Goal: Task Accomplishment & Management: Complete application form

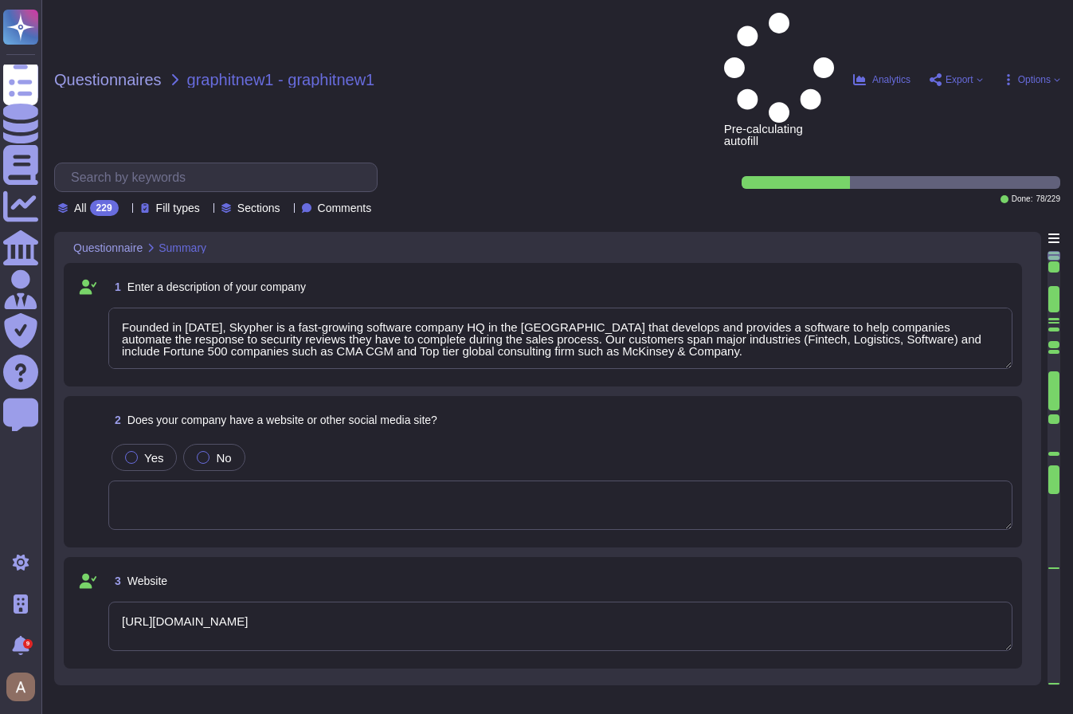
type textarea "Founded in [DATE], Skypher is a fast-growing software company HQ in the [GEOGRA…"
type textarea "[URL][DOMAIN_NAME]"
click at [147, 451] on span "Yes" at bounding box center [153, 458] width 19 height 14
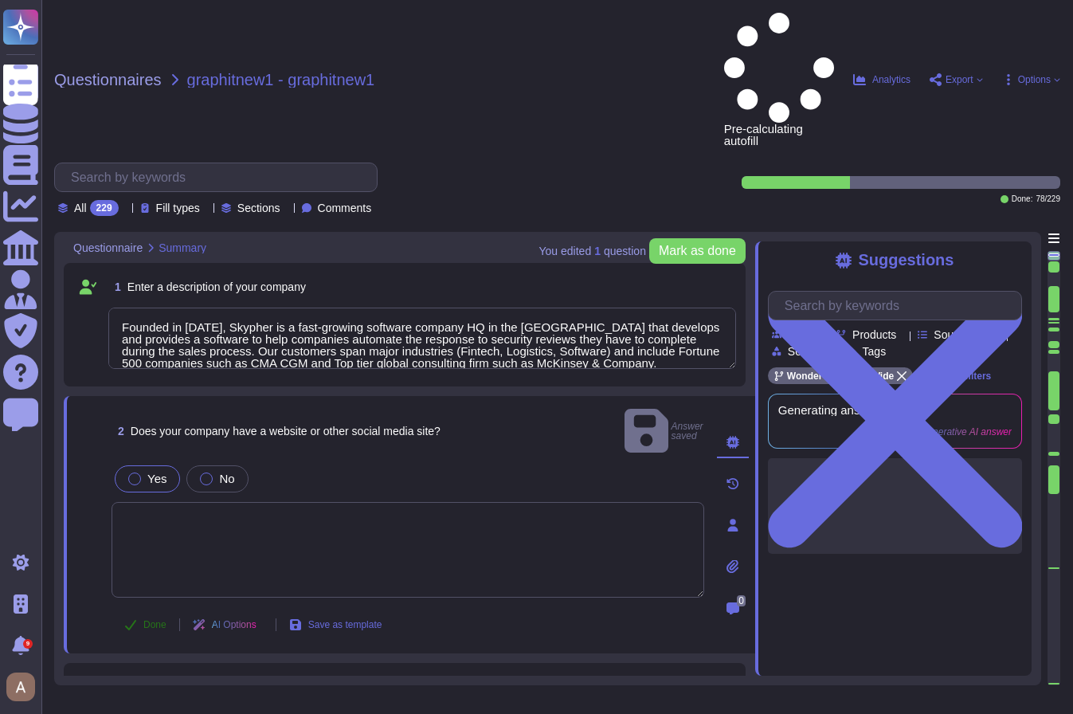
click at [155, 620] on span "Done" at bounding box center [154, 625] width 23 height 10
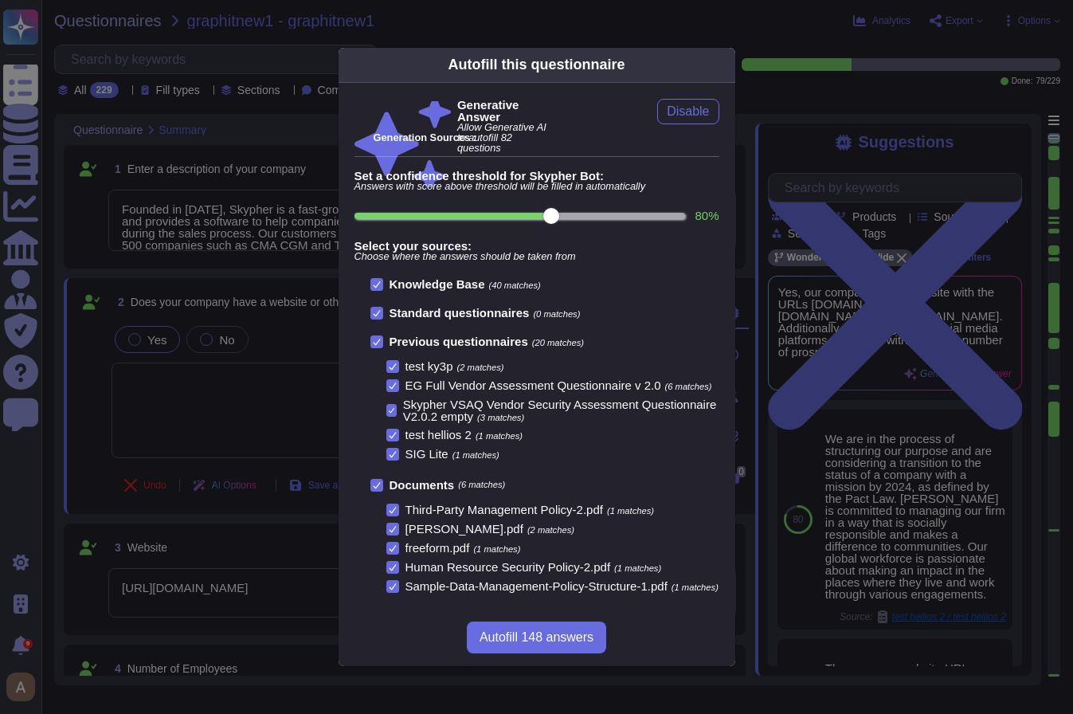
click at [821, 242] on div "Autofill this questionnaire Generative Answer Allow Generative AI to autofill 8…" at bounding box center [536, 357] width 1073 height 714
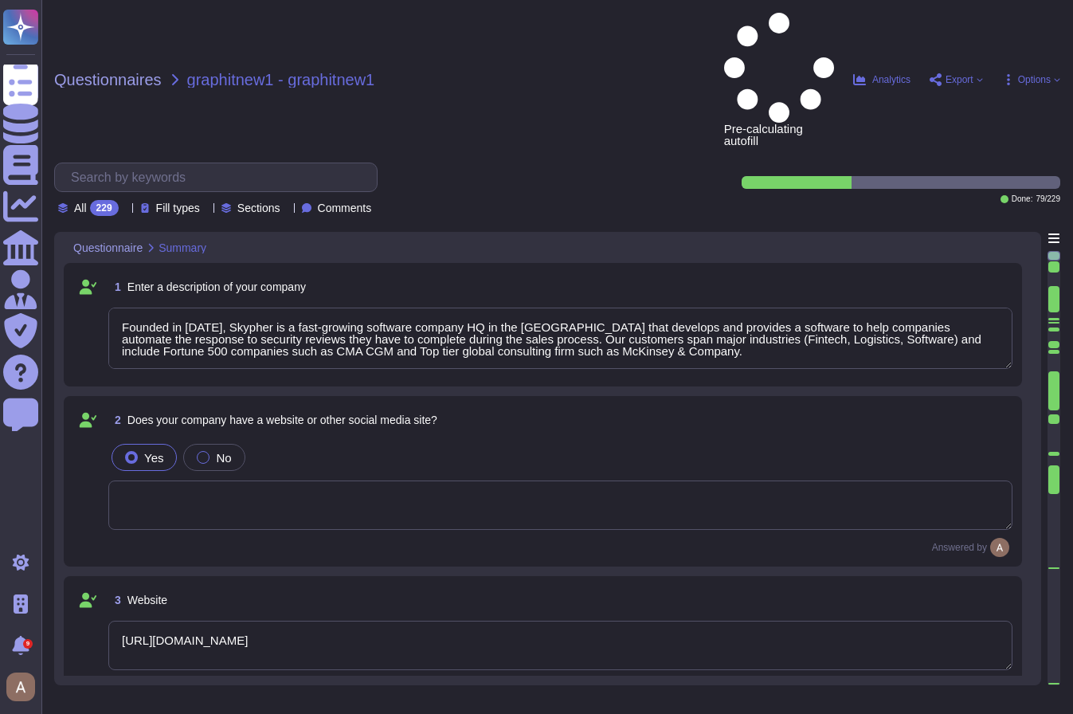
type textarea "Founded in [DATE], Skypher is a fast-growing software company HQ in the [GEOGRA…"
type textarea "[URL][DOMAIN_NAME]"
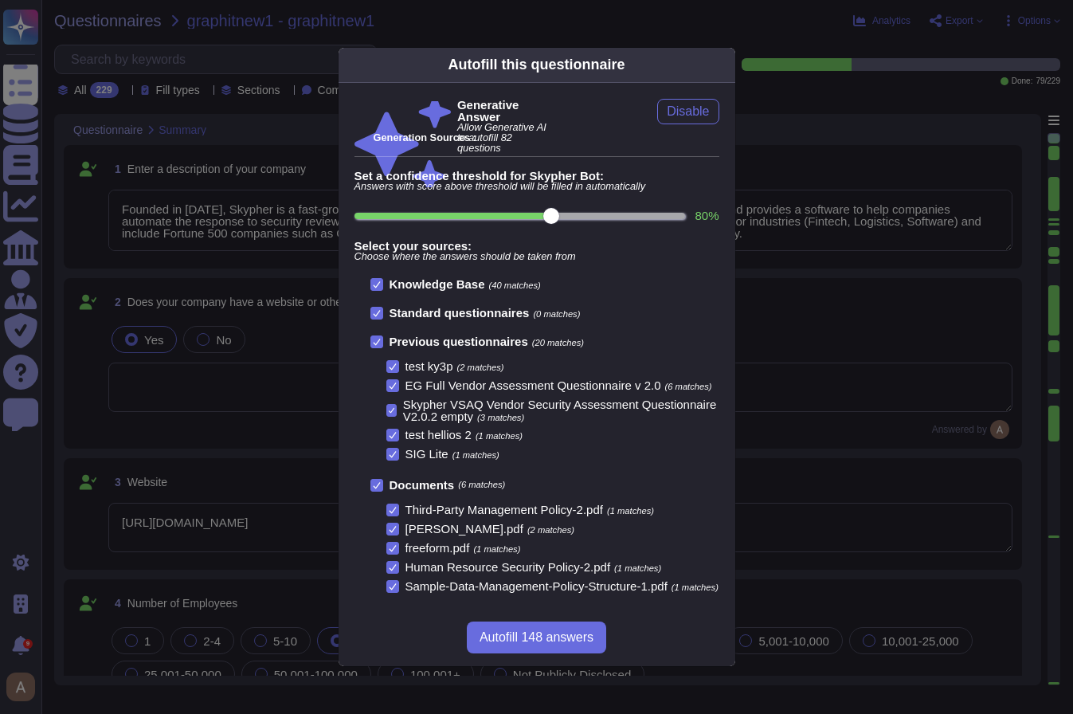
type textarea "Founded in [DATE], Skypher is a fast-growing software company HQ in the [GEOGRA…"
type textarea "[URL][DOMAIN_NAME]"
click at [840, 313] on div "Autofill this questionnaire Generative Answer Allow Generative AI to autofill 8…" at bounding box center [536, 357] width 1073 height 714
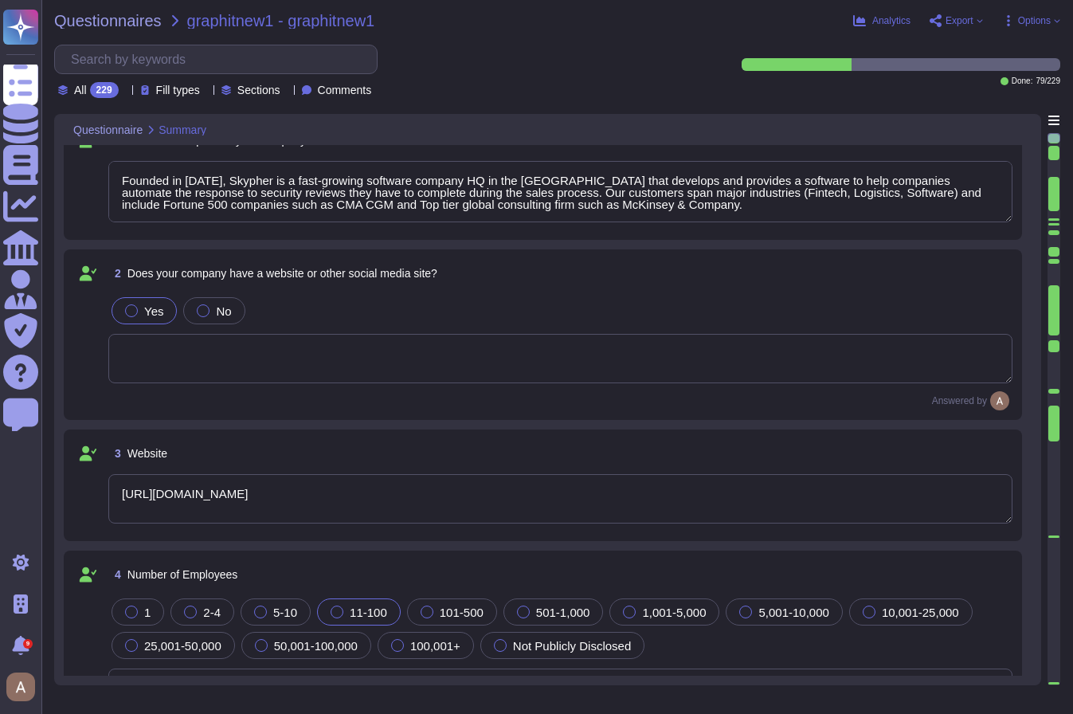
scroll to position [12, 0]
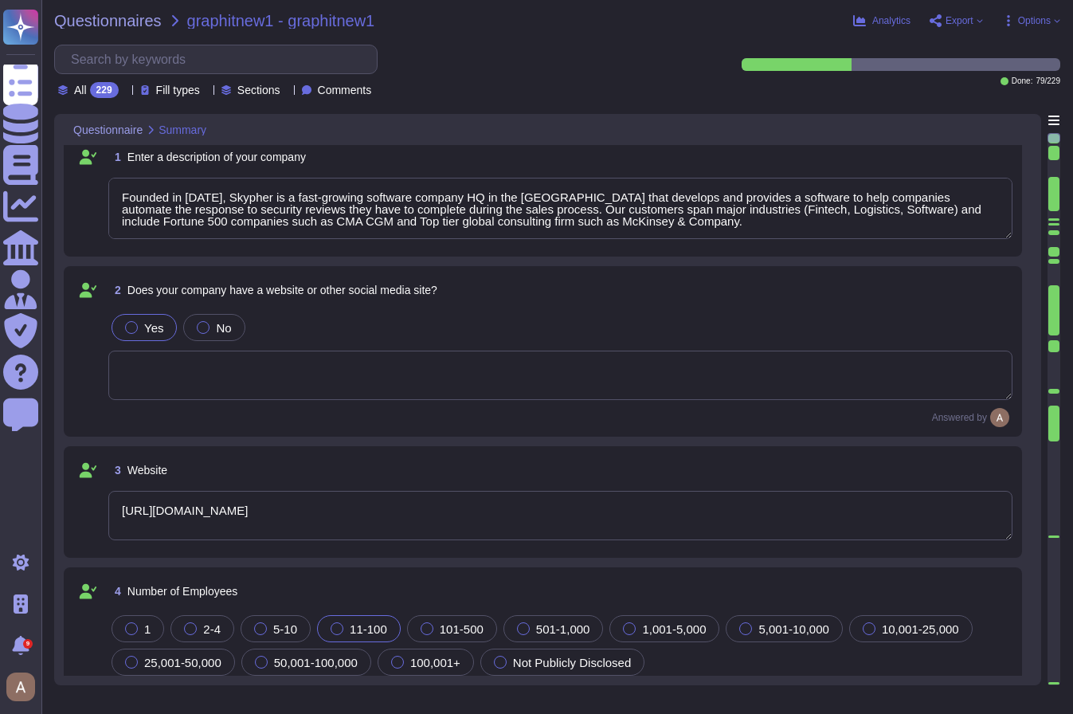
click at [678, 232] on textarea "Founded in [DATE], Skypher is a fast-growing software company HQ in the [GEOGRA…" at bounding box center [560, 208] width 904 height 61
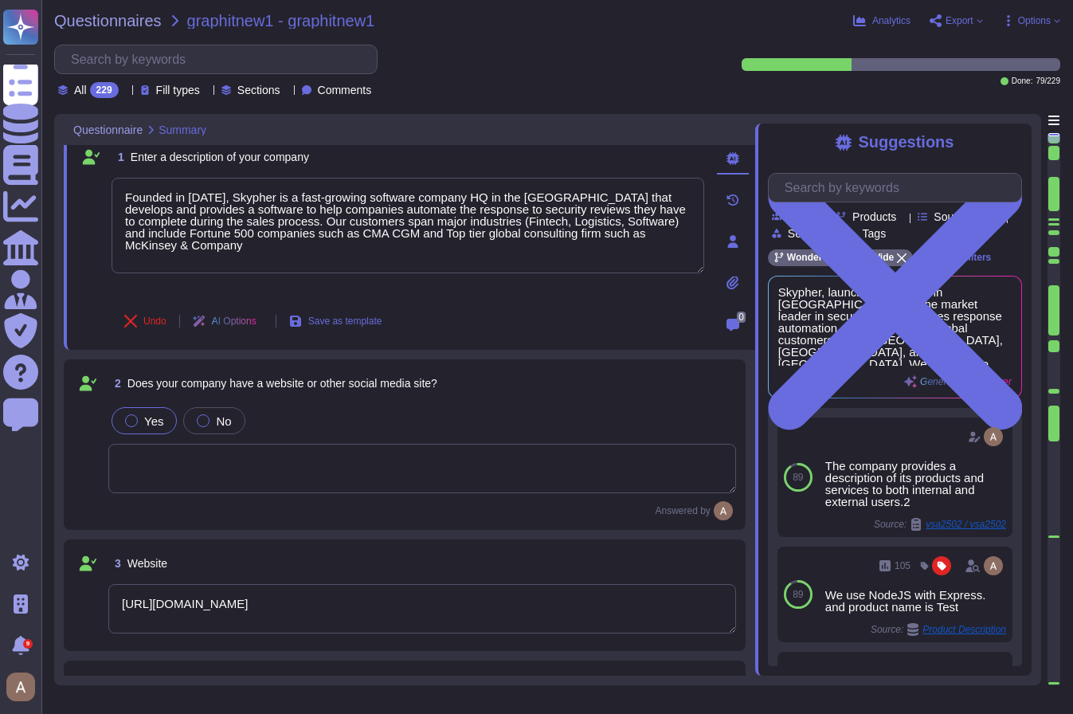
type textarea "Founded in 2019, Skypher is a fast-growing software company HQ in the US that d…"
click at [535, 346] on div "1 Enter a description of your company Founded in 2019, Skypher is a fast-growin…" at bounding box center [409, 241] width 691 height 217
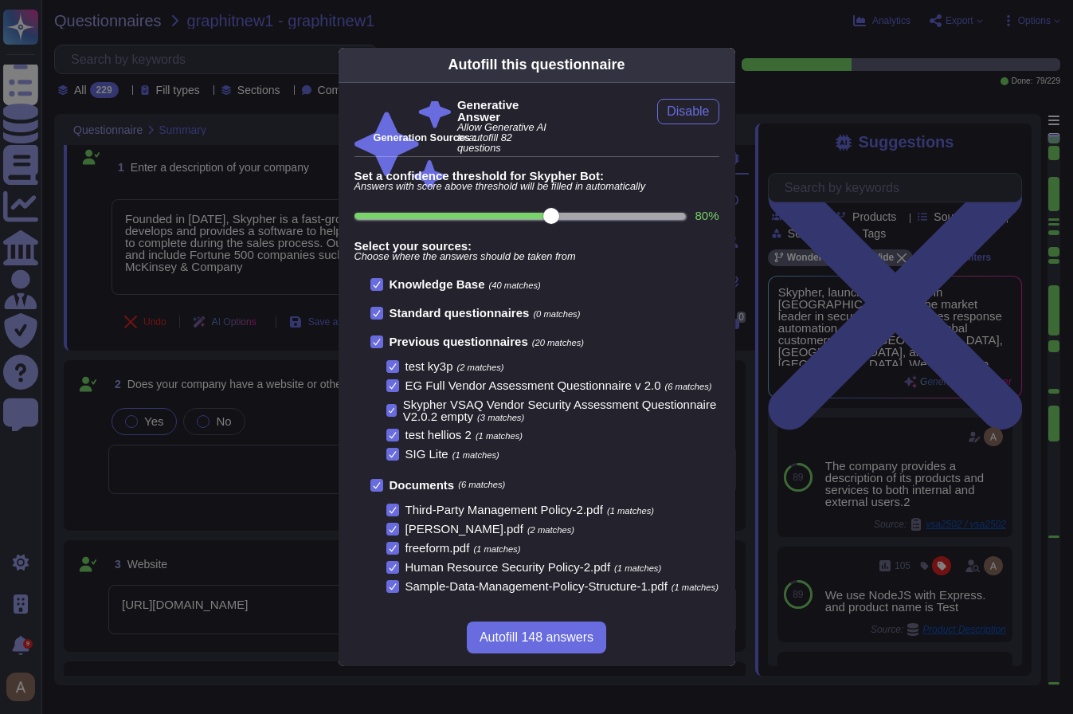
click at [221, 284] on div "Autofill this questionnaire Generative Answer Allow Generative AI to autofill 8…" at bounding box center [536, 357] width 1073 height 714
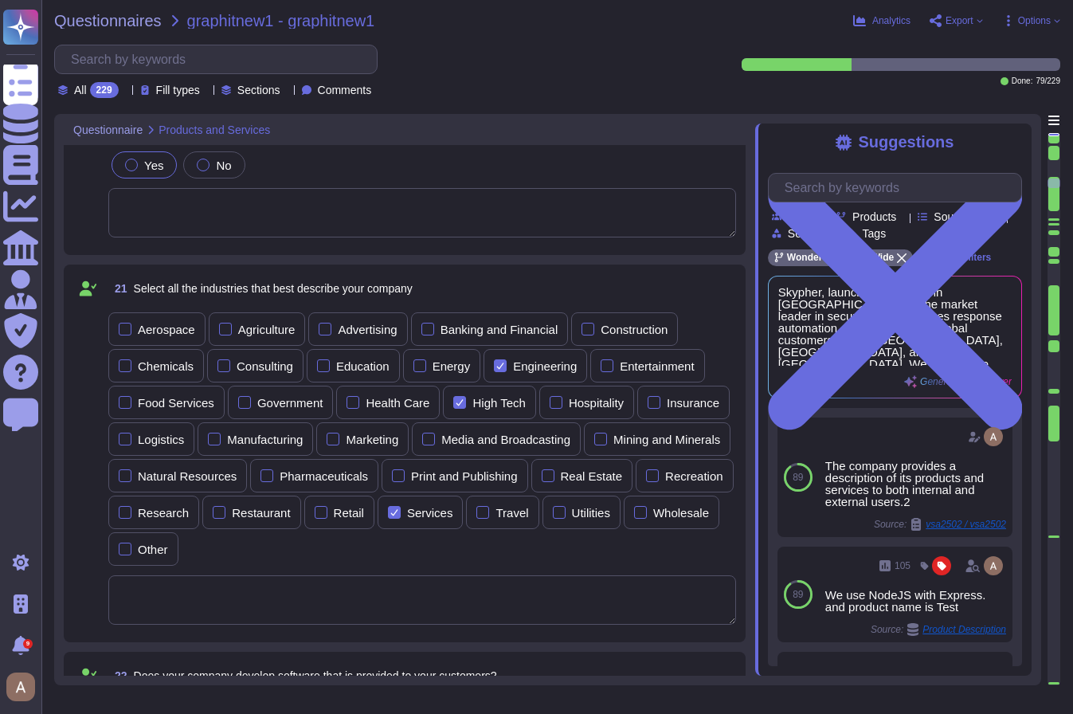
scroll to position [3793, 0]
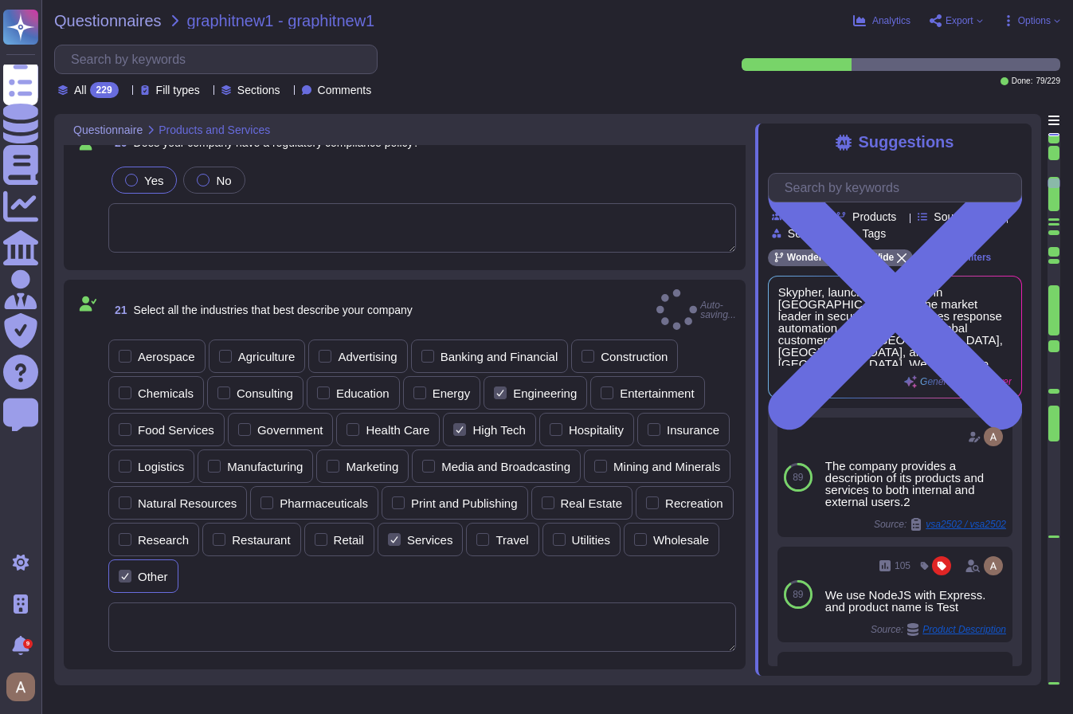
click at [168, 570] on label "Other" at bounding box center [143, 576] width 49 height 13
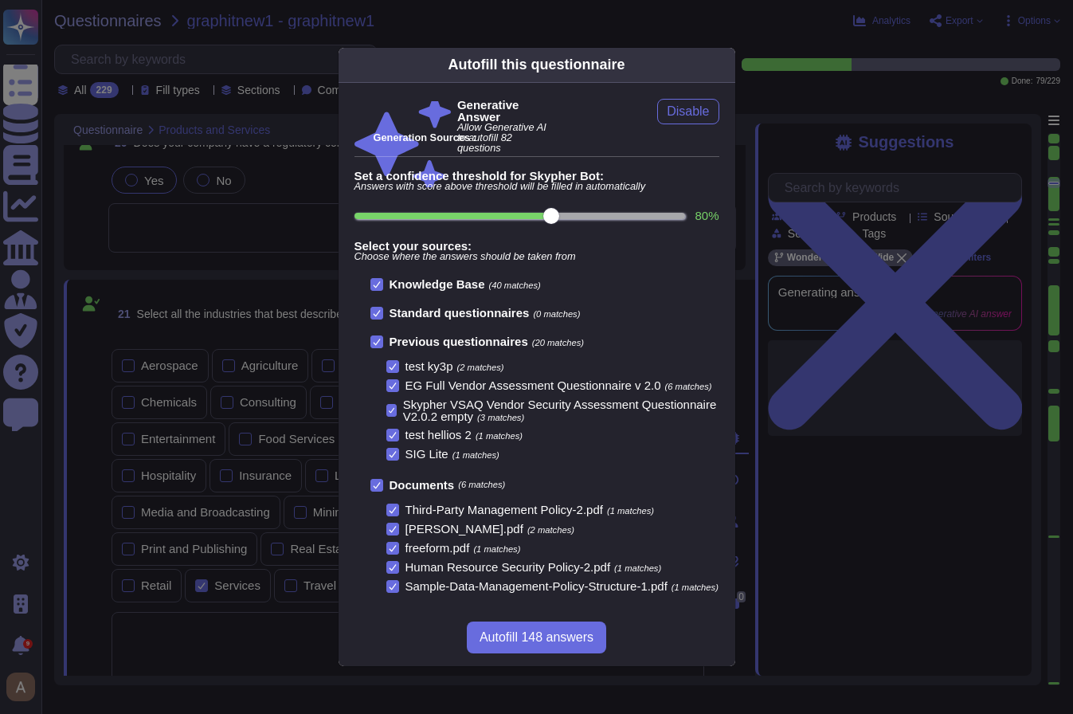
click at [281, 535] on div "Autofill this questionnaire Generative Answer Allow Generative AI to autofill 8…" at bounding box center [536, 357] width 1073 height 714
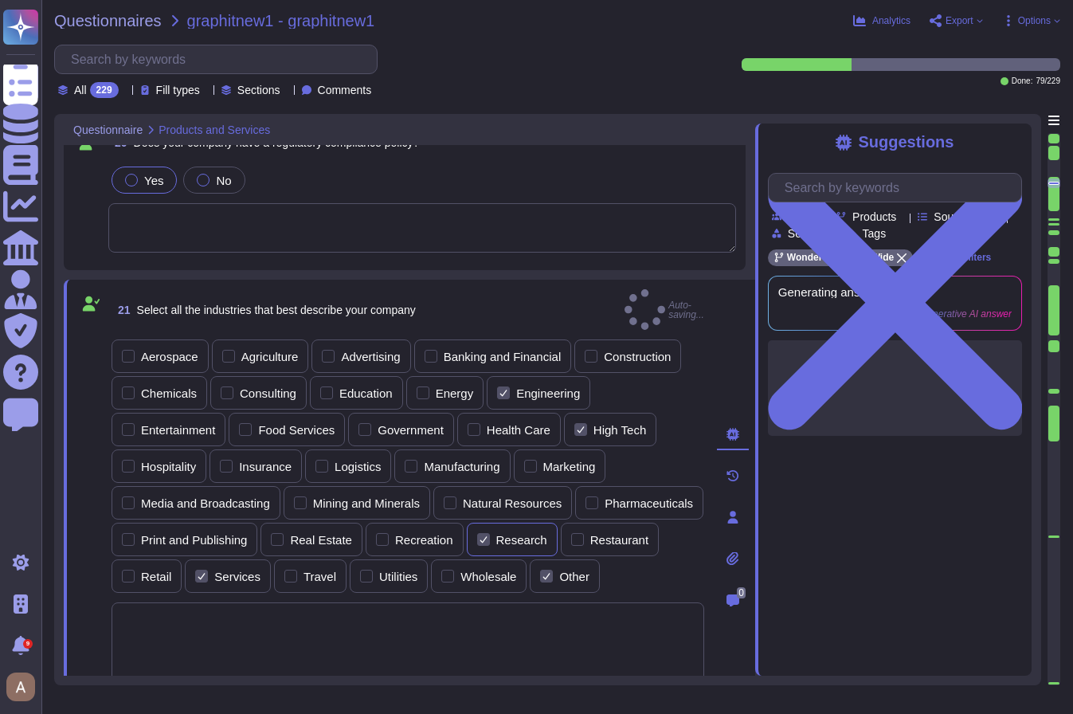
click at [547, 534] on div "Research" at bounding box center [521, 540] width 51 height 12
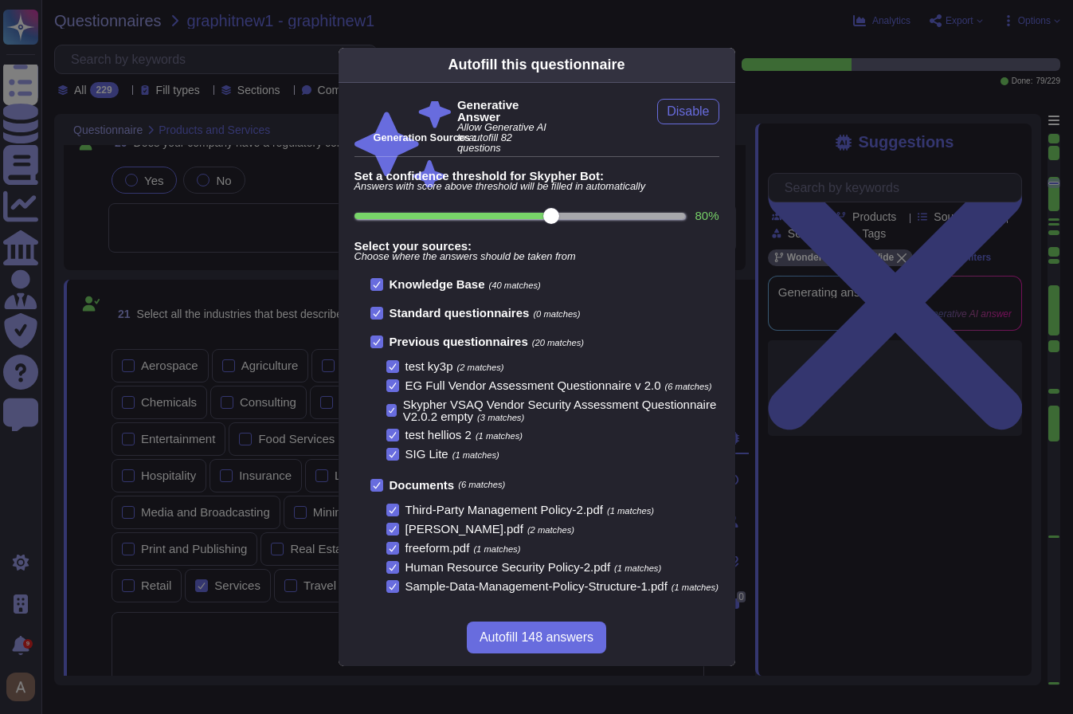
click at [163, 604] on div "Autofill this questionnaire Generative Answer Allow Generative AI to autofill 8…" at bounding box center [536, 357] width 1073 height 714
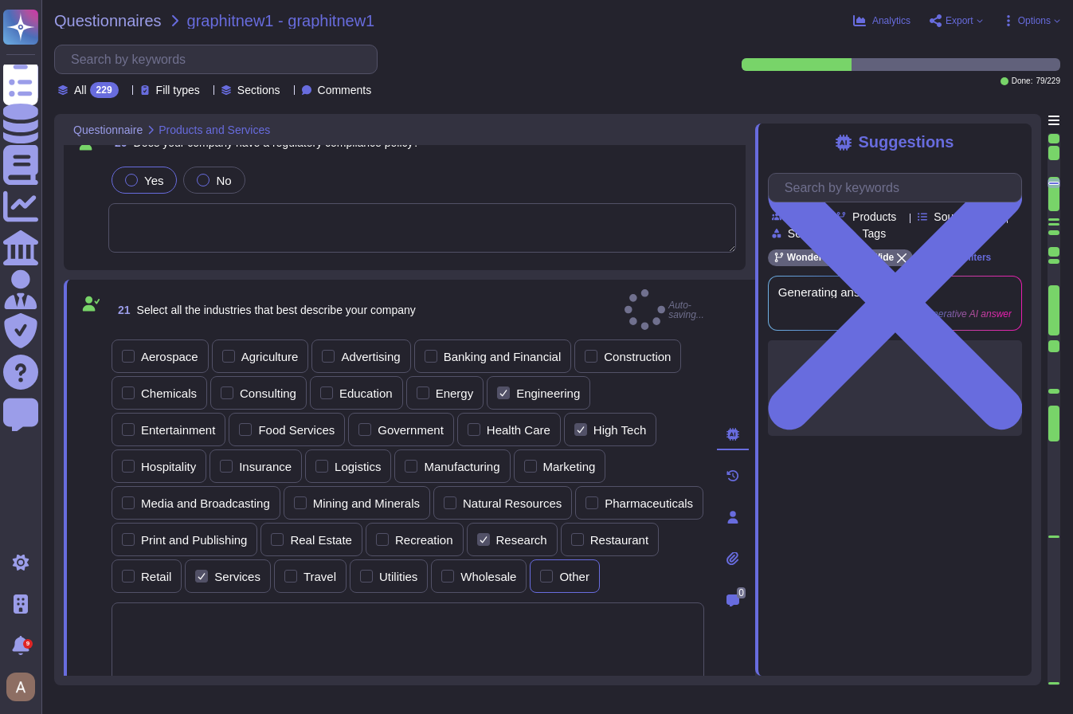
click at [559, 582] on div "Other" at bounding box center [574, 576] width 30 height 12
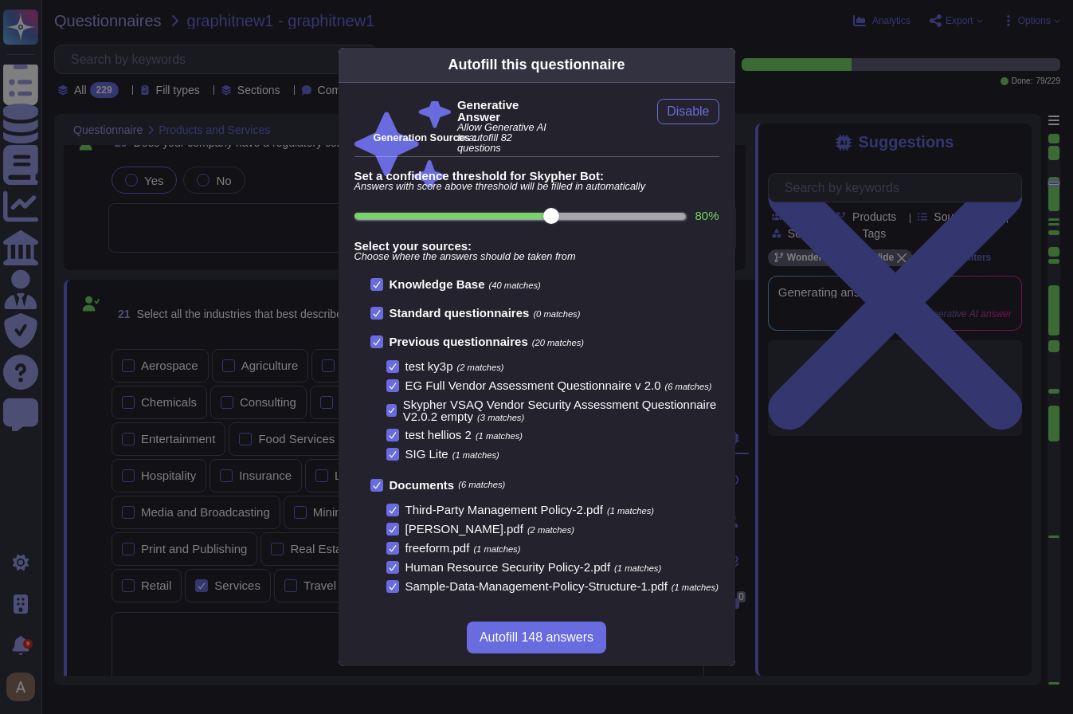
click at [225, 579] on div "Autofill this questionnaire Generative Answer Allow Generative AI to autofill 8…" at bounding box center [536, 357] width 1073 height 714
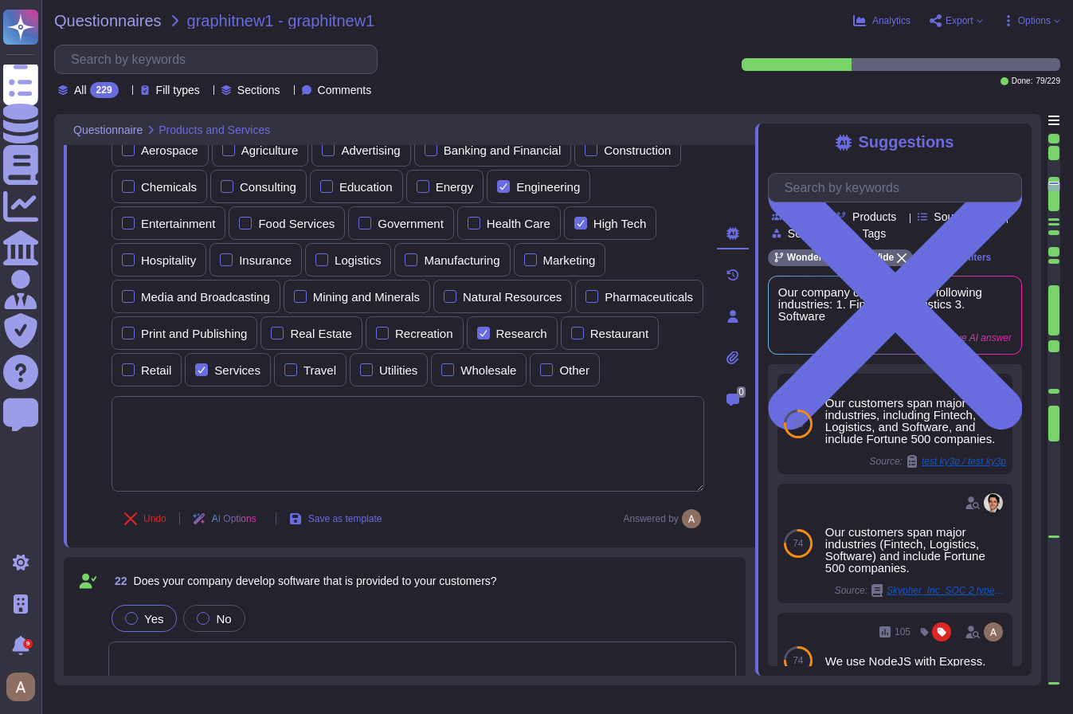
scroll to position [4081, 0]
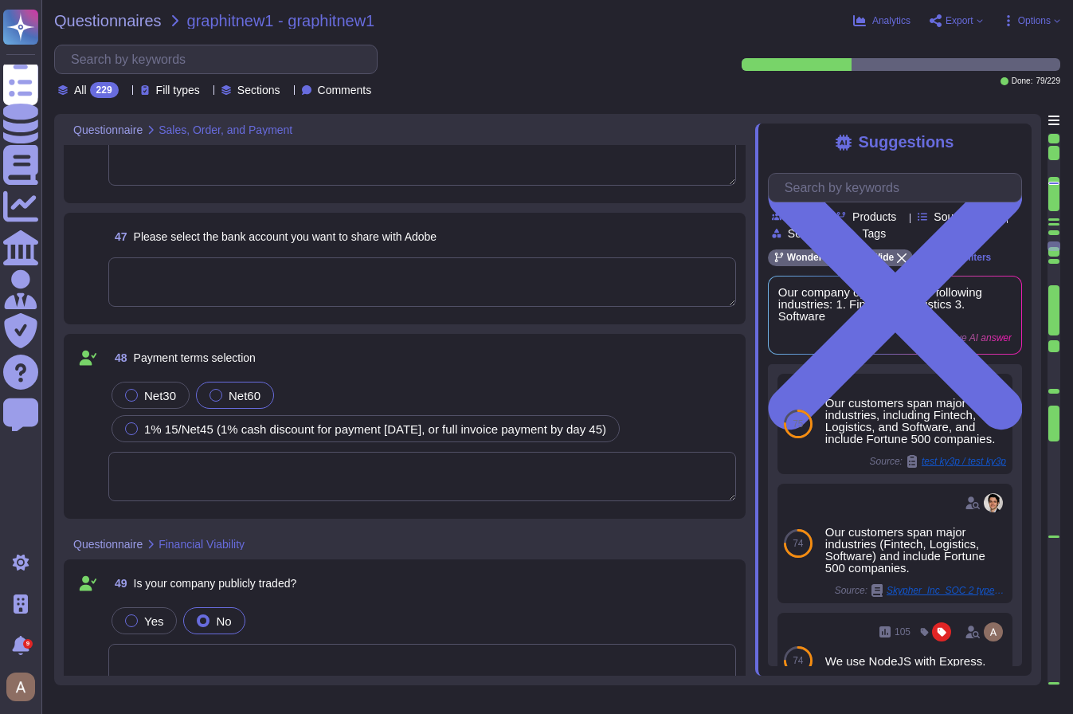
type textarea "Gaspard De Lacroix-Vaubois"
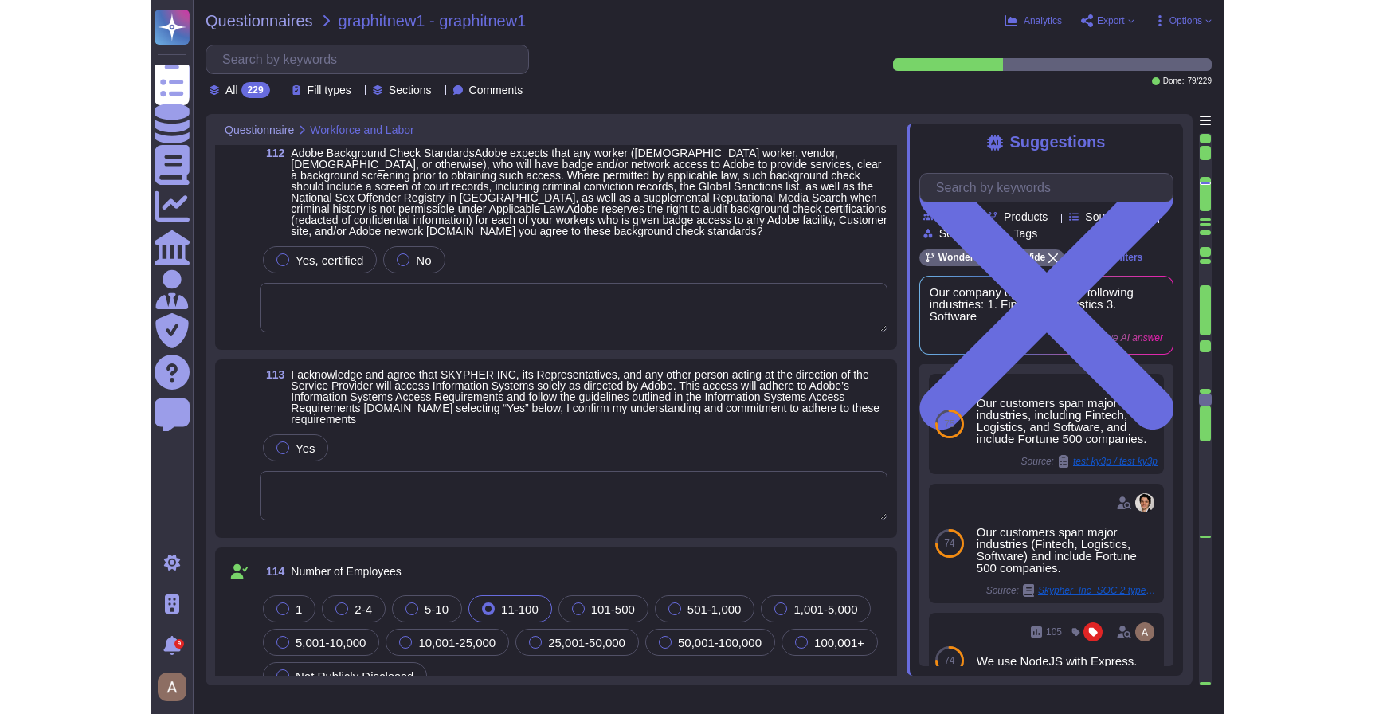
scroll to position [17883, 0]
